Goal: Find specific page/section: Find specific page/section

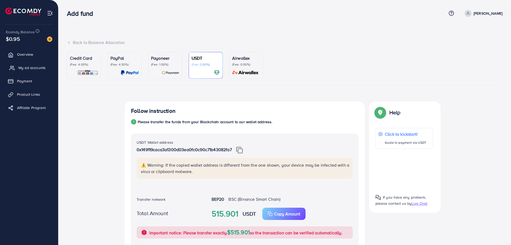
click at [30, 68] on span "My ad accounts" at bounding box center [31, 67] width 27 height 5
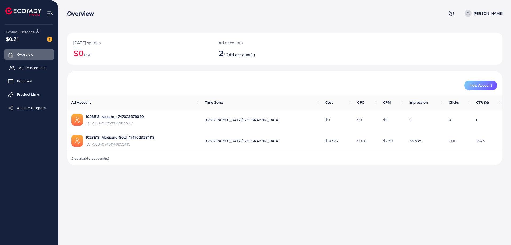
click at [26, 67] on span "My ad accounts" at bounding box center [31, 67] width 27 height 5
